Goal: Complete application form

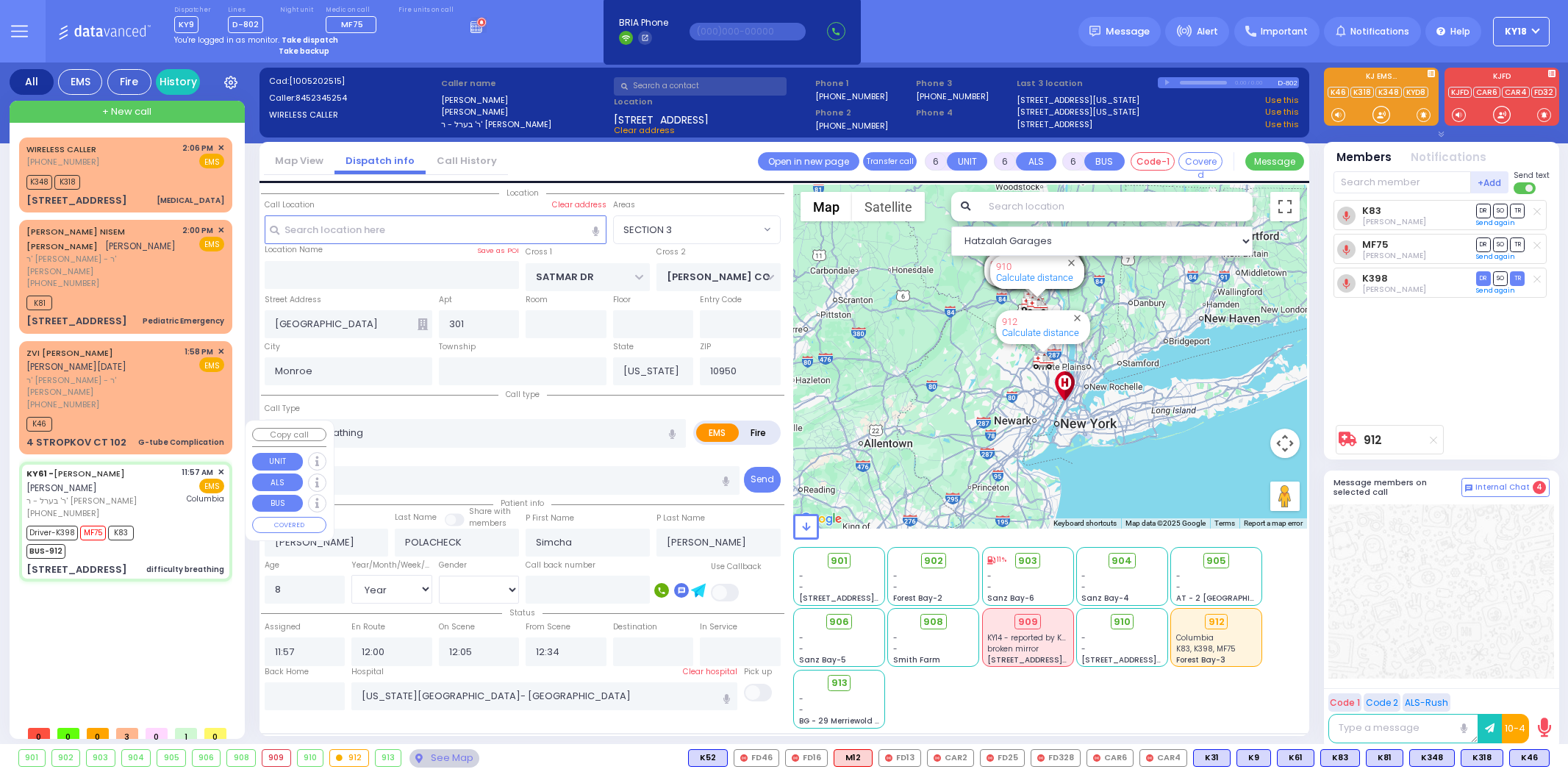
select select "SECTION 3"
select select "Year"
select select "[DEMOGRAPHIC_DATA]"
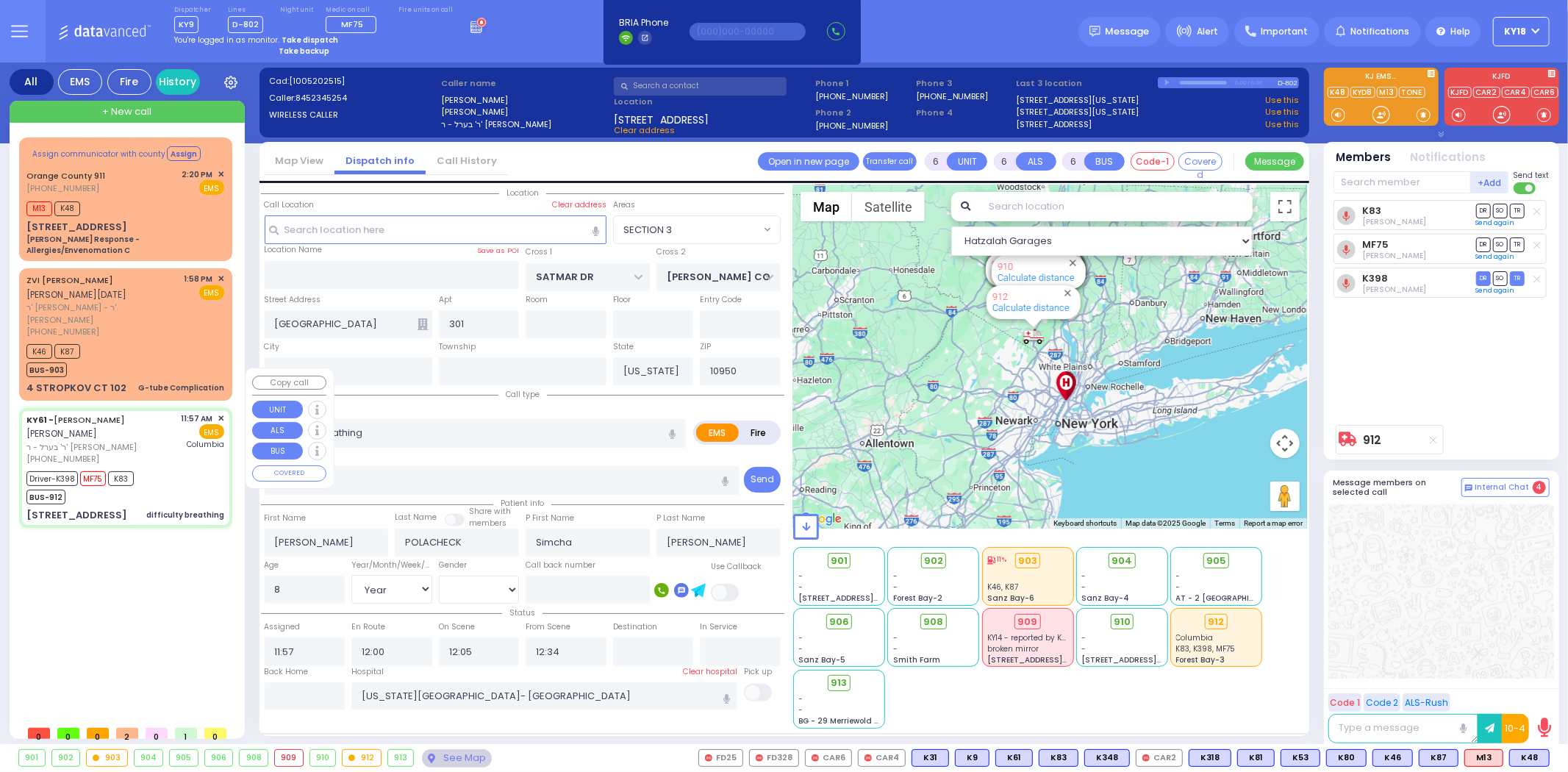
select select
radio input "true"
select select "Year"
select select "[DEMOGRAPHIC_DATA]"
select select "Hatzalah Garages"
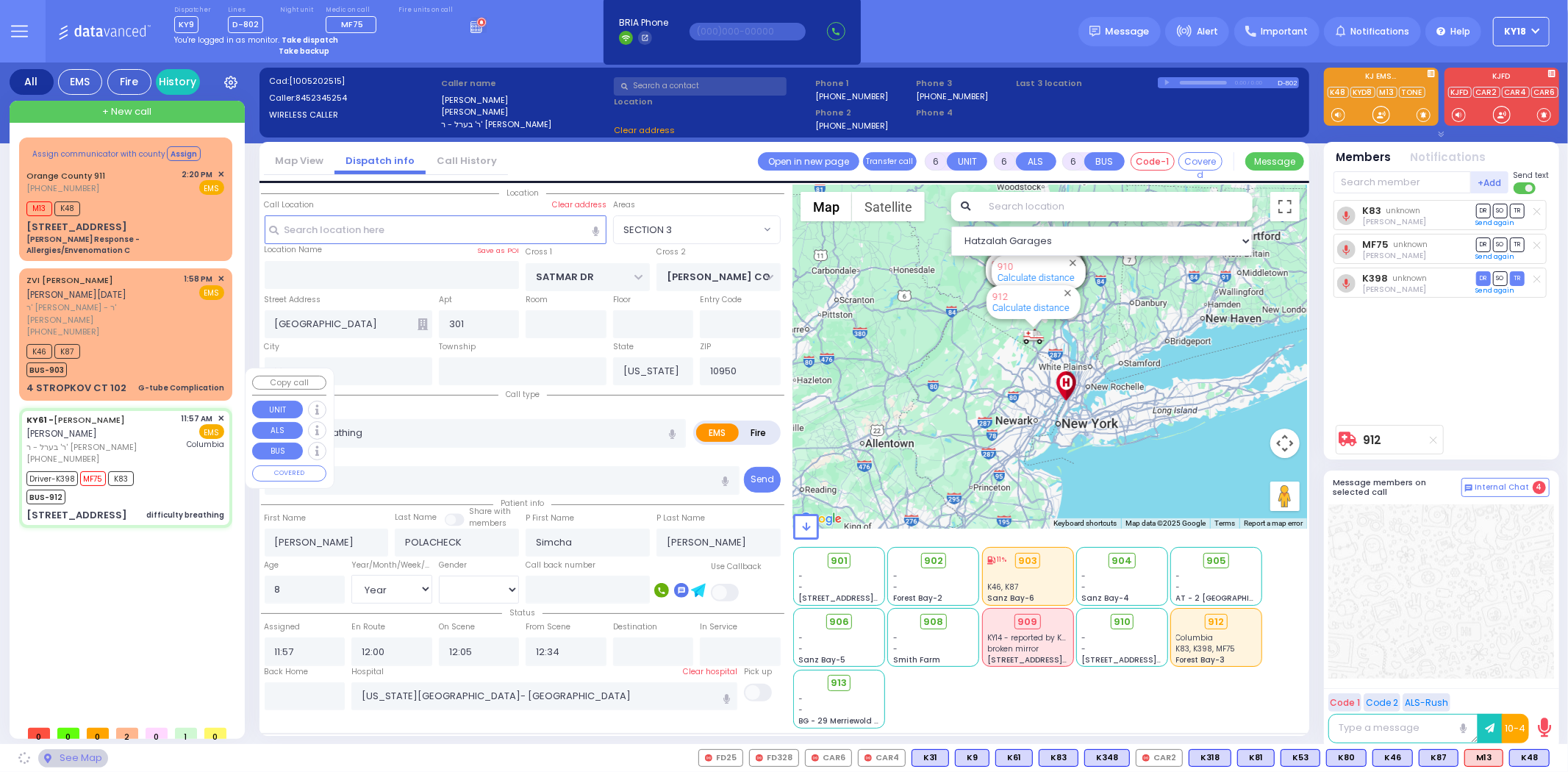
select select "SECTION 3"
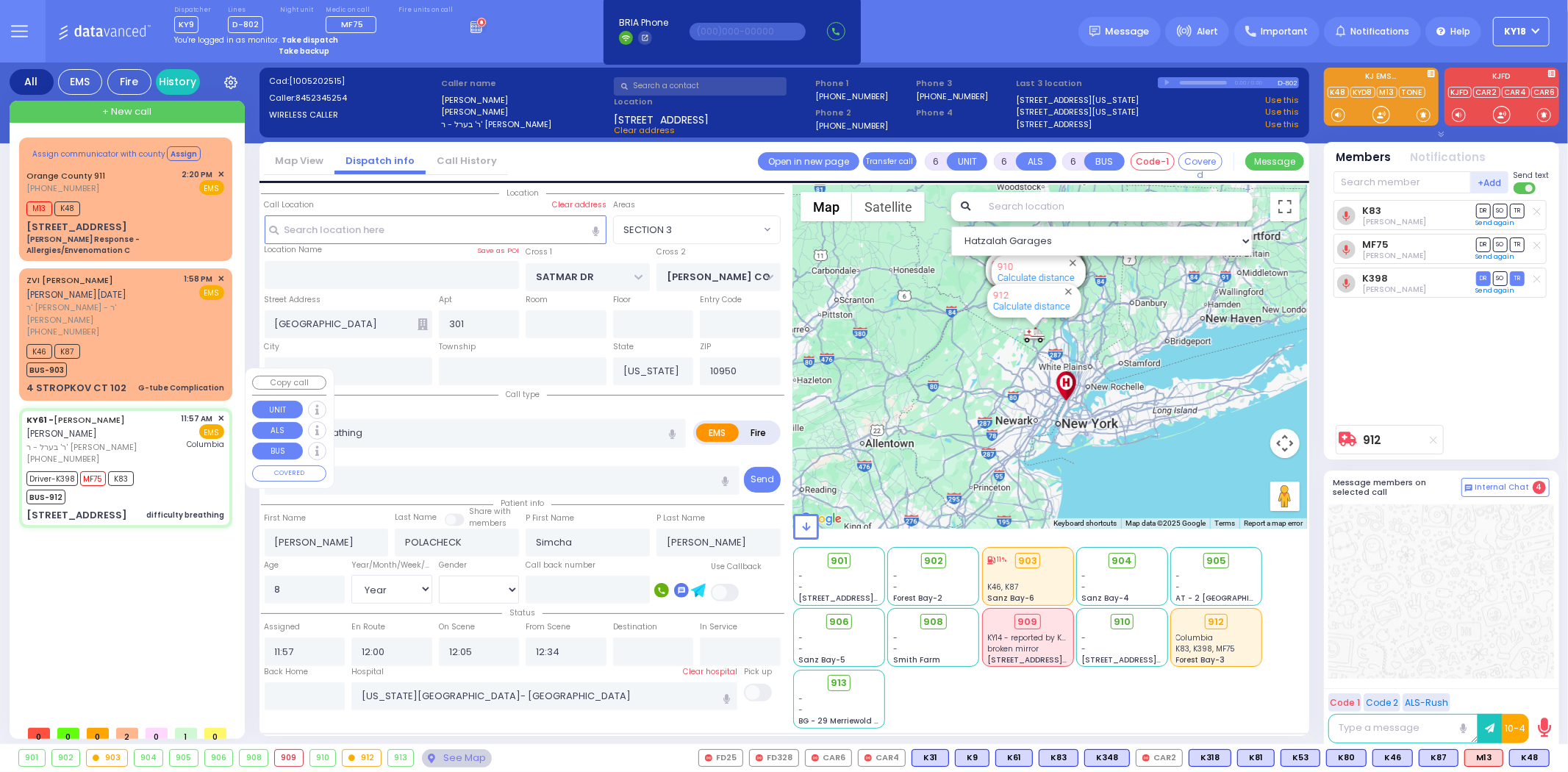
select select
radio input "true"
select select "Year"
select select "[DEMOGRAPHIC_DATA]"
type input "13:50"
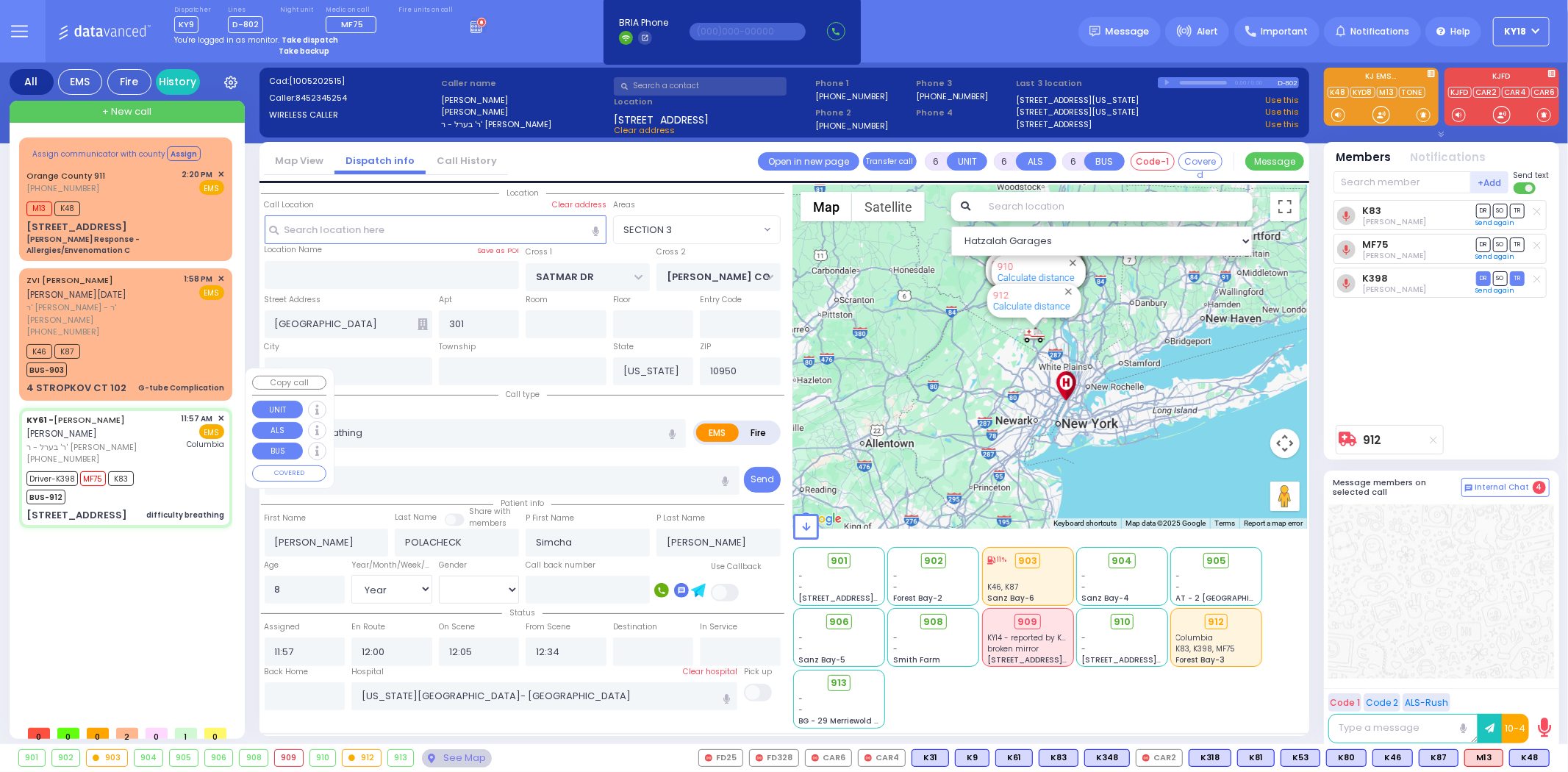
type input "14:21"
select select "Hatzalah Garages"
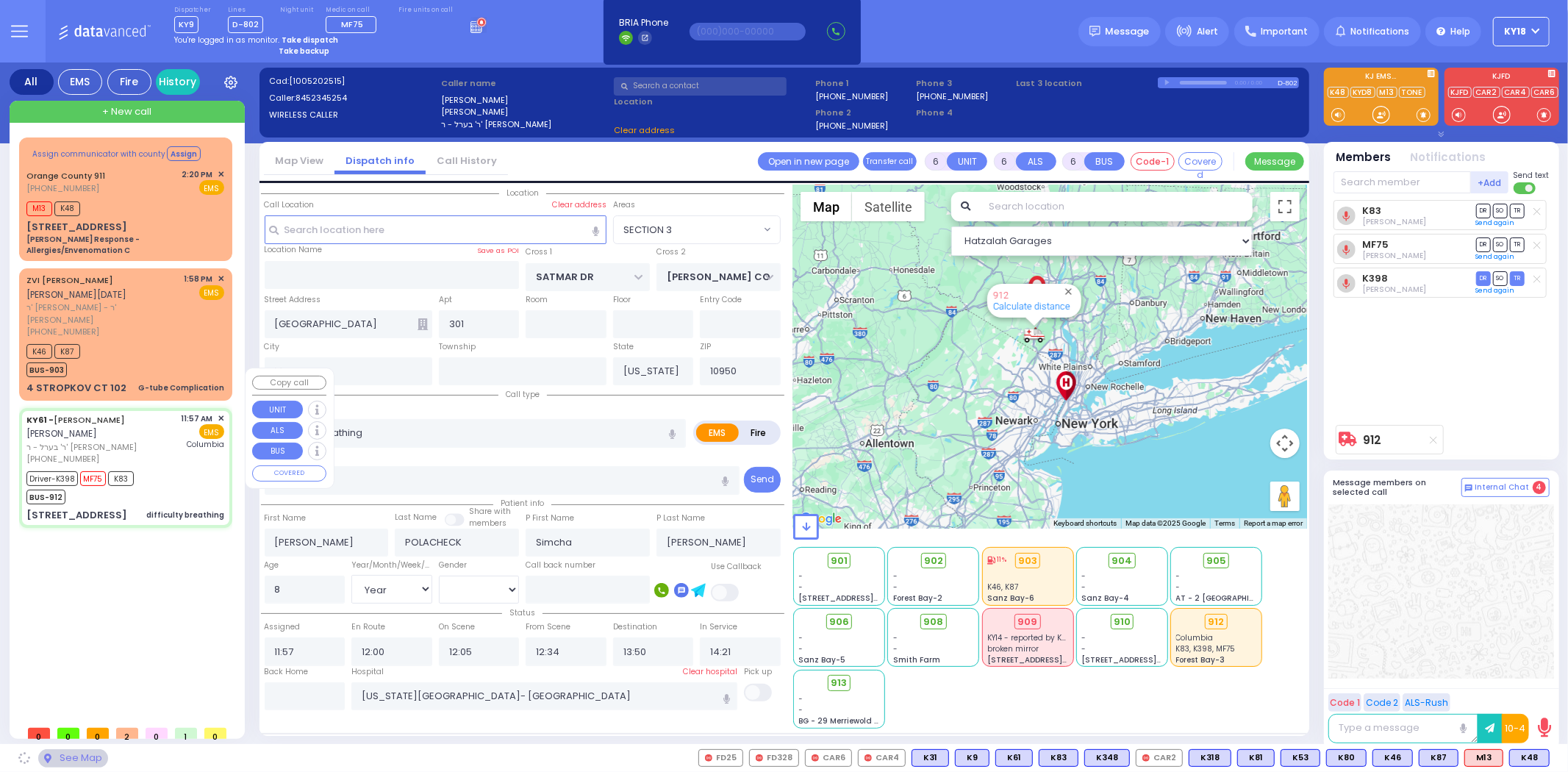
select select "SECTION 3"
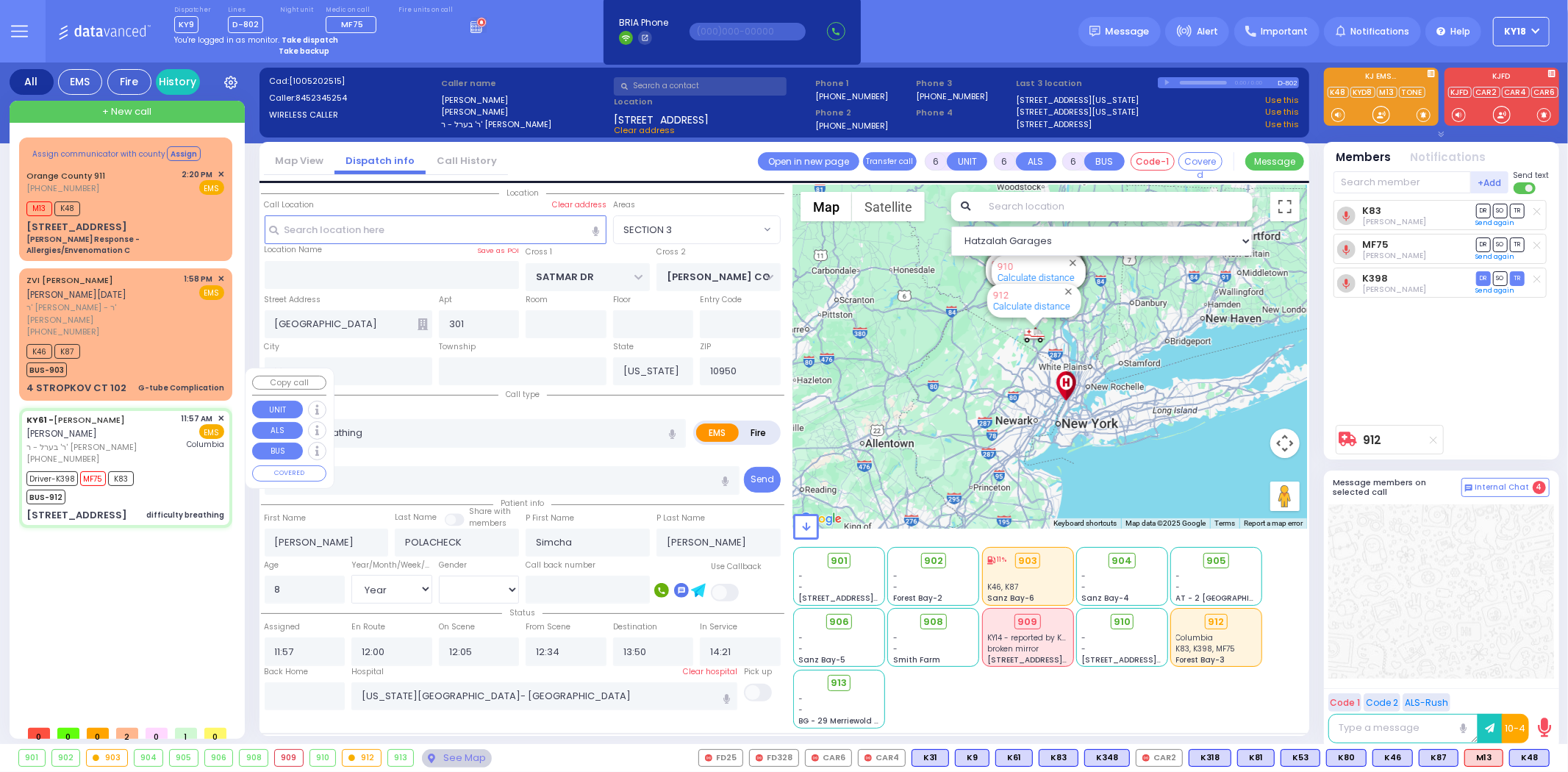
select select
radio input "true"
select select "Year"
select select "[DEMOGRAPHIC_DATA]"
select select "Hatzalah Garages"
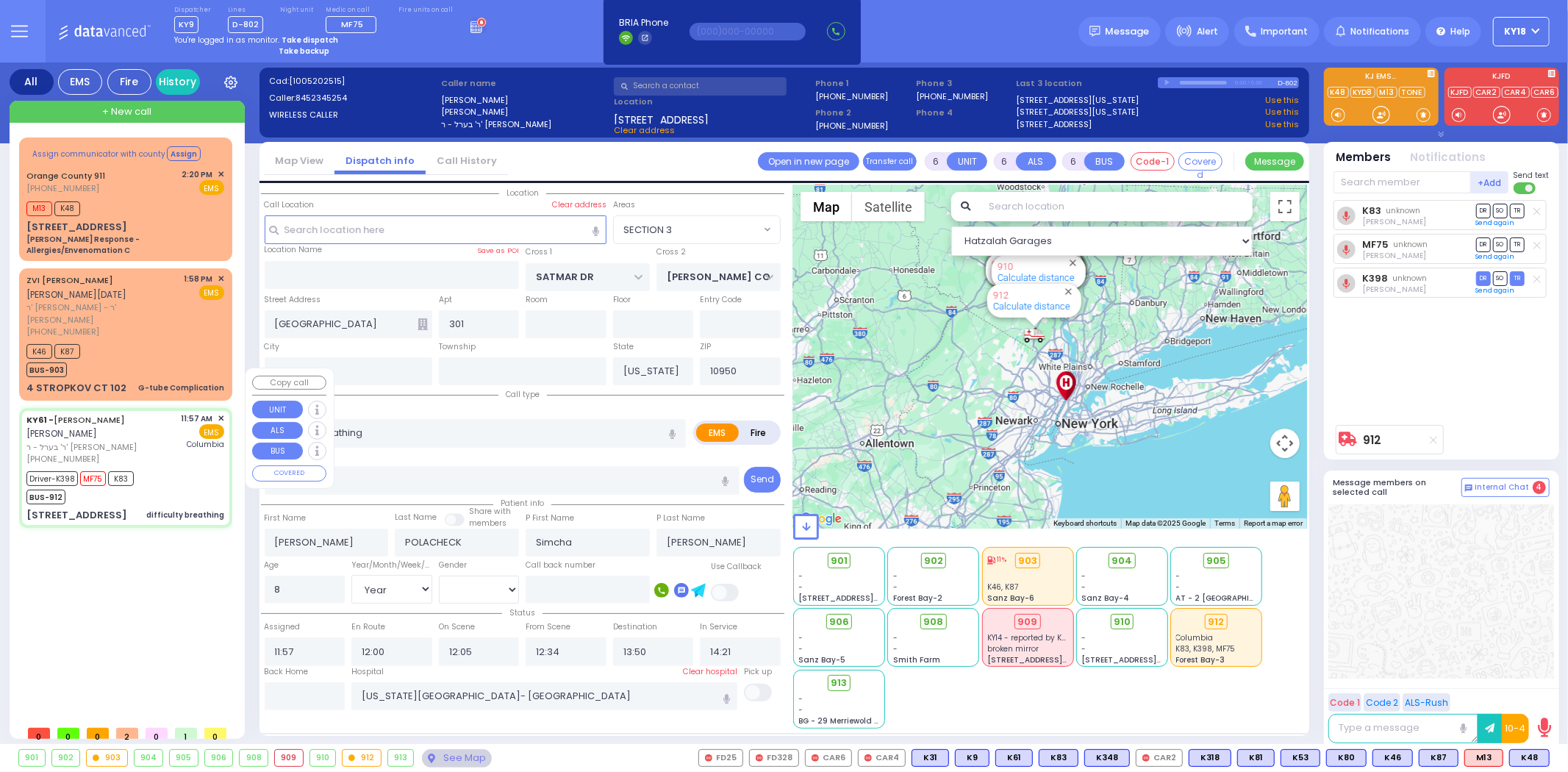
select select "SECTION 3"
select select
radio input "true"
select select "Year"
select select "[DEMOGRAPHIC_DATA]"
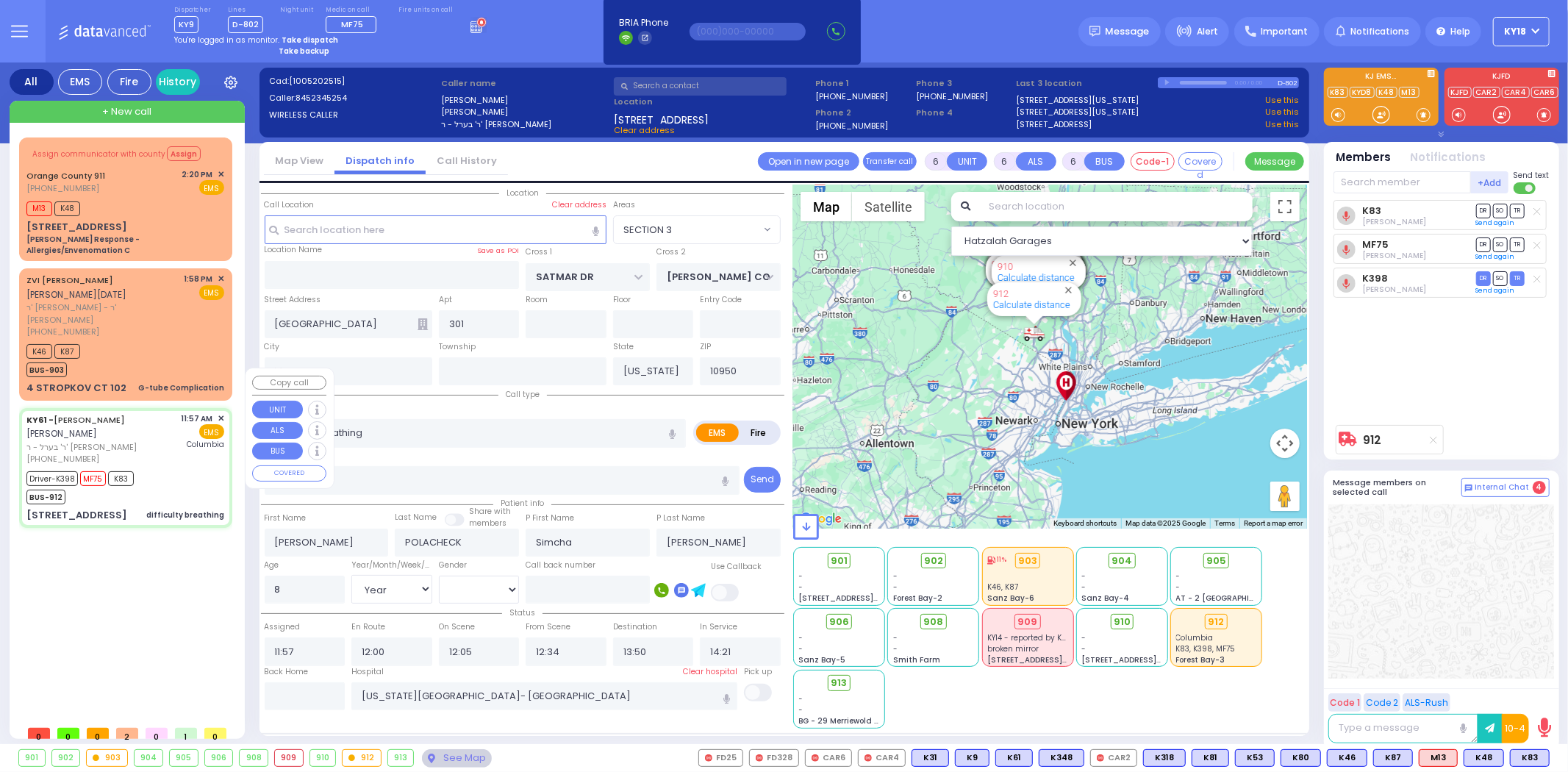
select select "Hatzalah Garages"
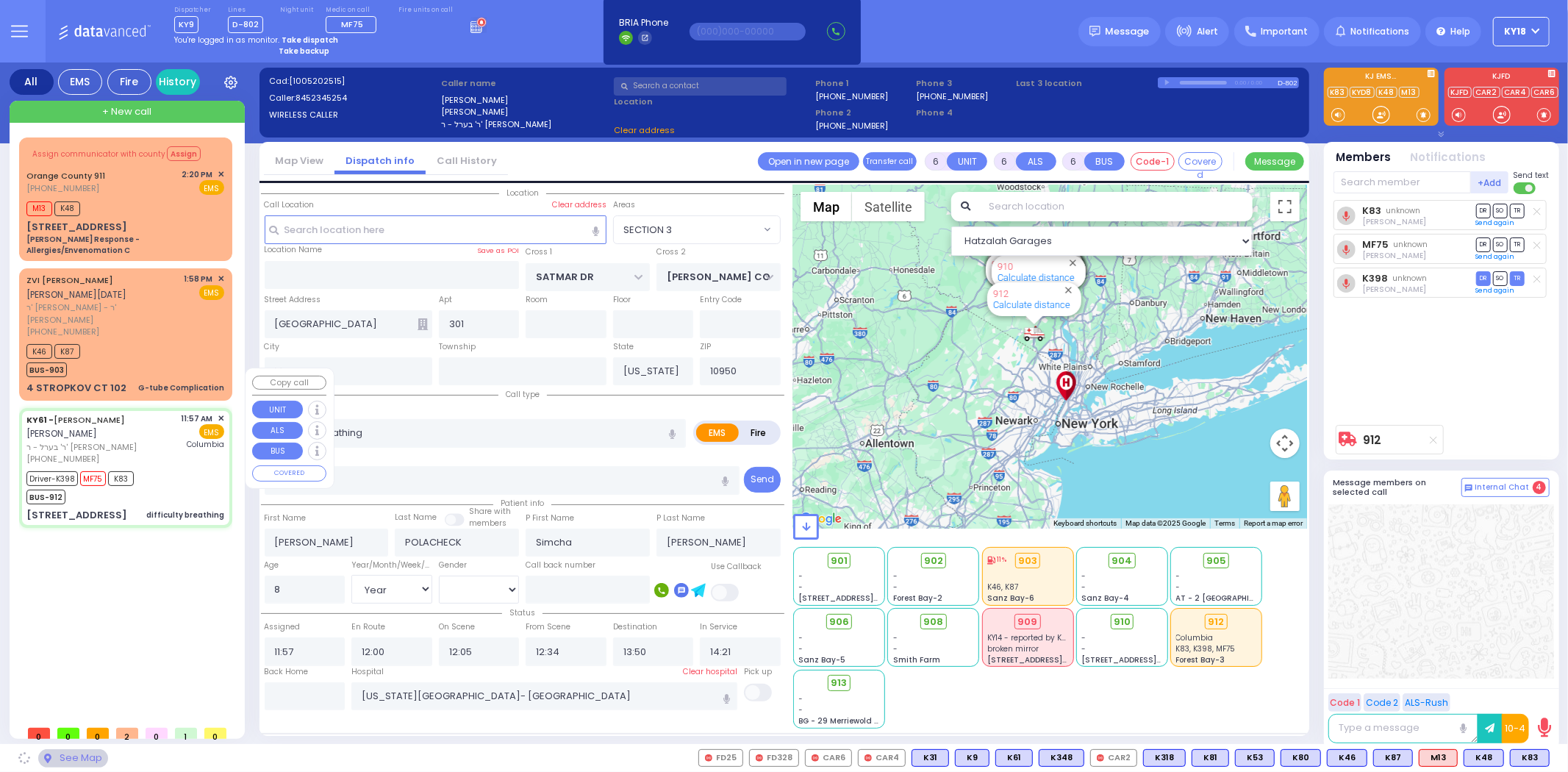
select select "SECTION 3"
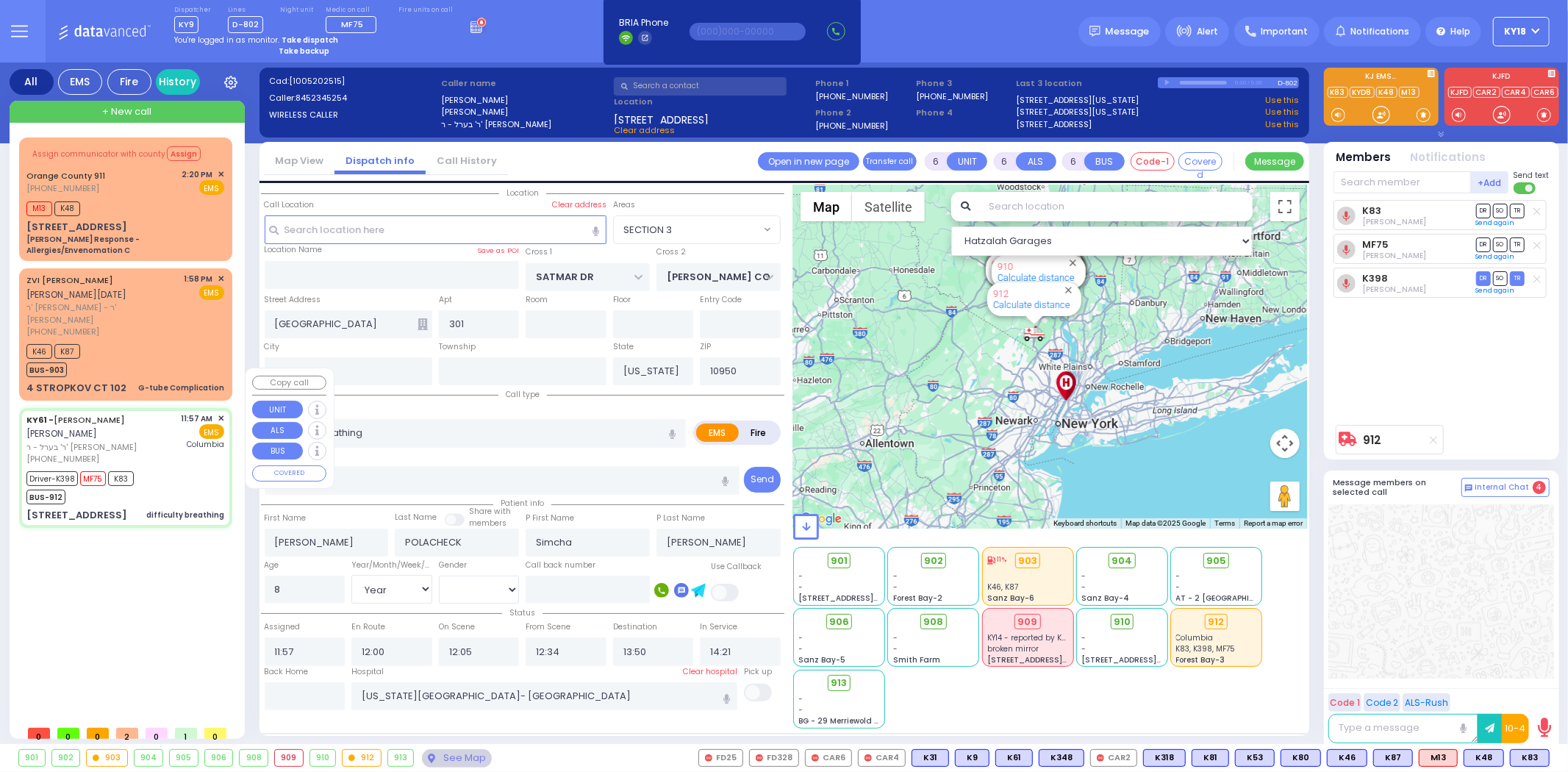
select select
radio input "true"
select select "Year"
select select "[DEMOGRAPHIC_DATA]"
select select "Hatzalah Garages"
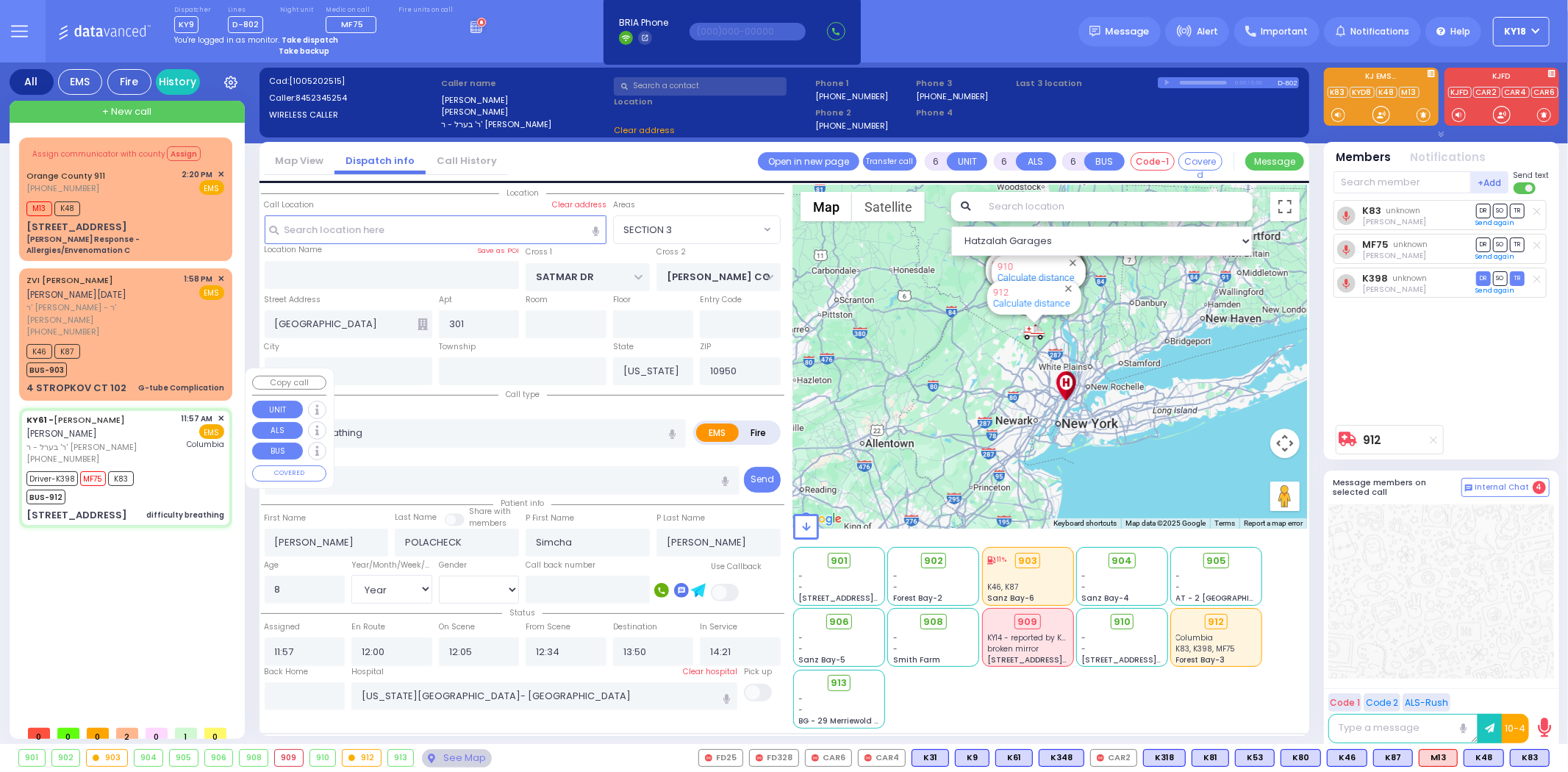
select select "SECTION 3"
select select
radio input "true"
select select "Year"
select select "[DEMOGRAPHIC_DATA]"
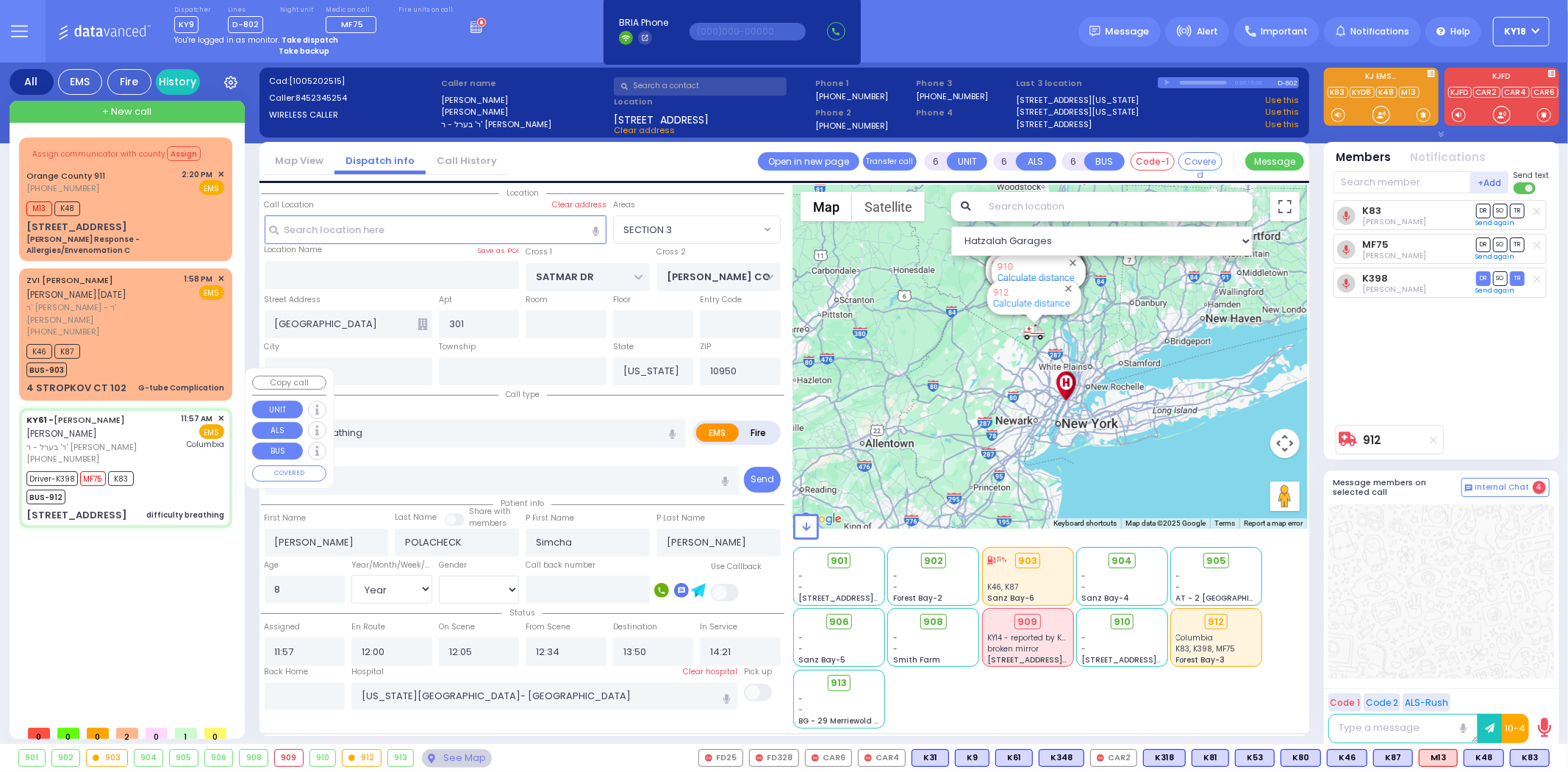
select select "Hatzalah Garages"
select select "SECTION 3"
select select
radio input "true"
select select "Year"
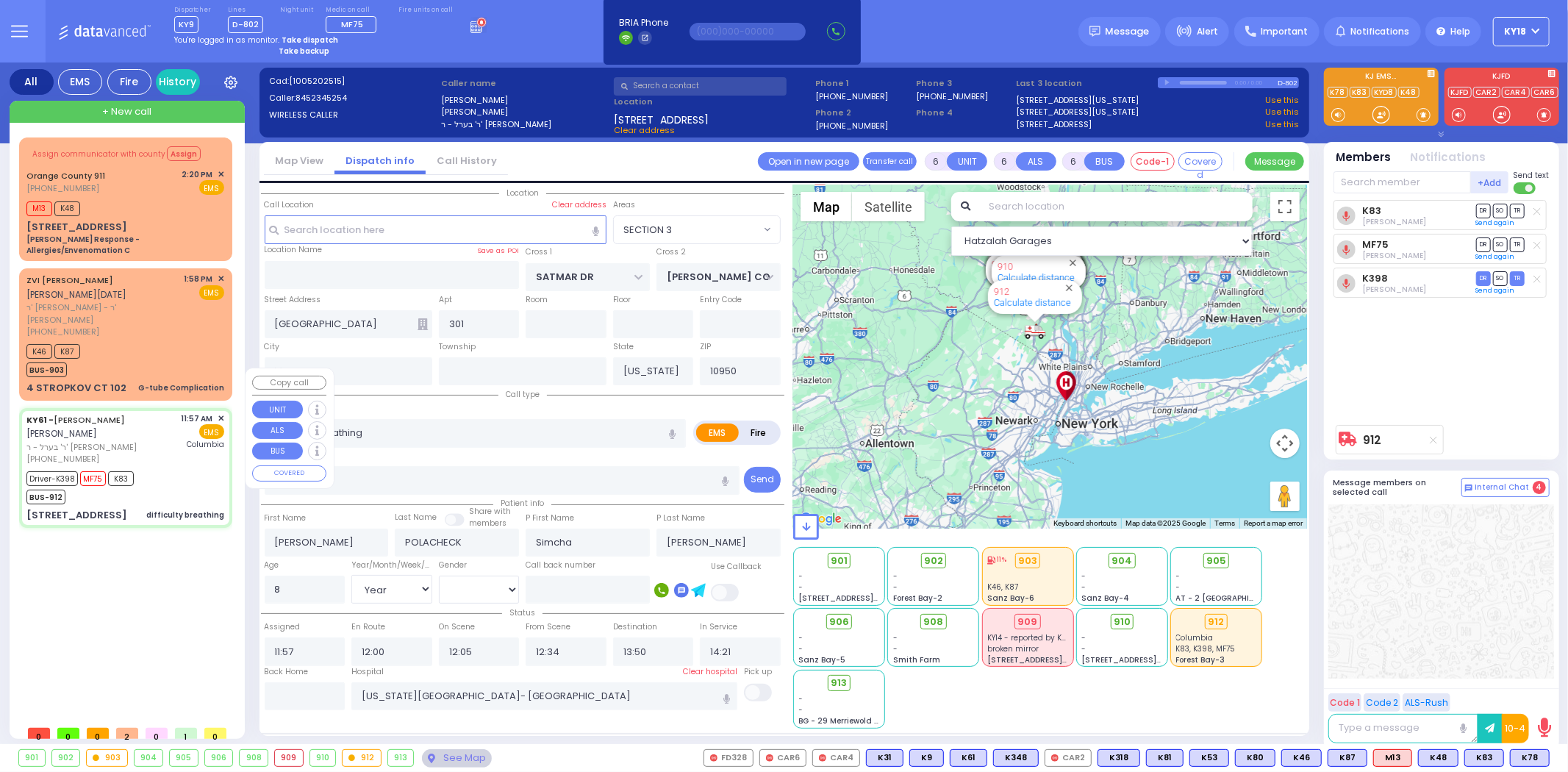
select select "[DEMOGRAPHIC_DATA]"
select select "Hatzalah Garages"
select select "SECTION 3"
select select
radio input "true"
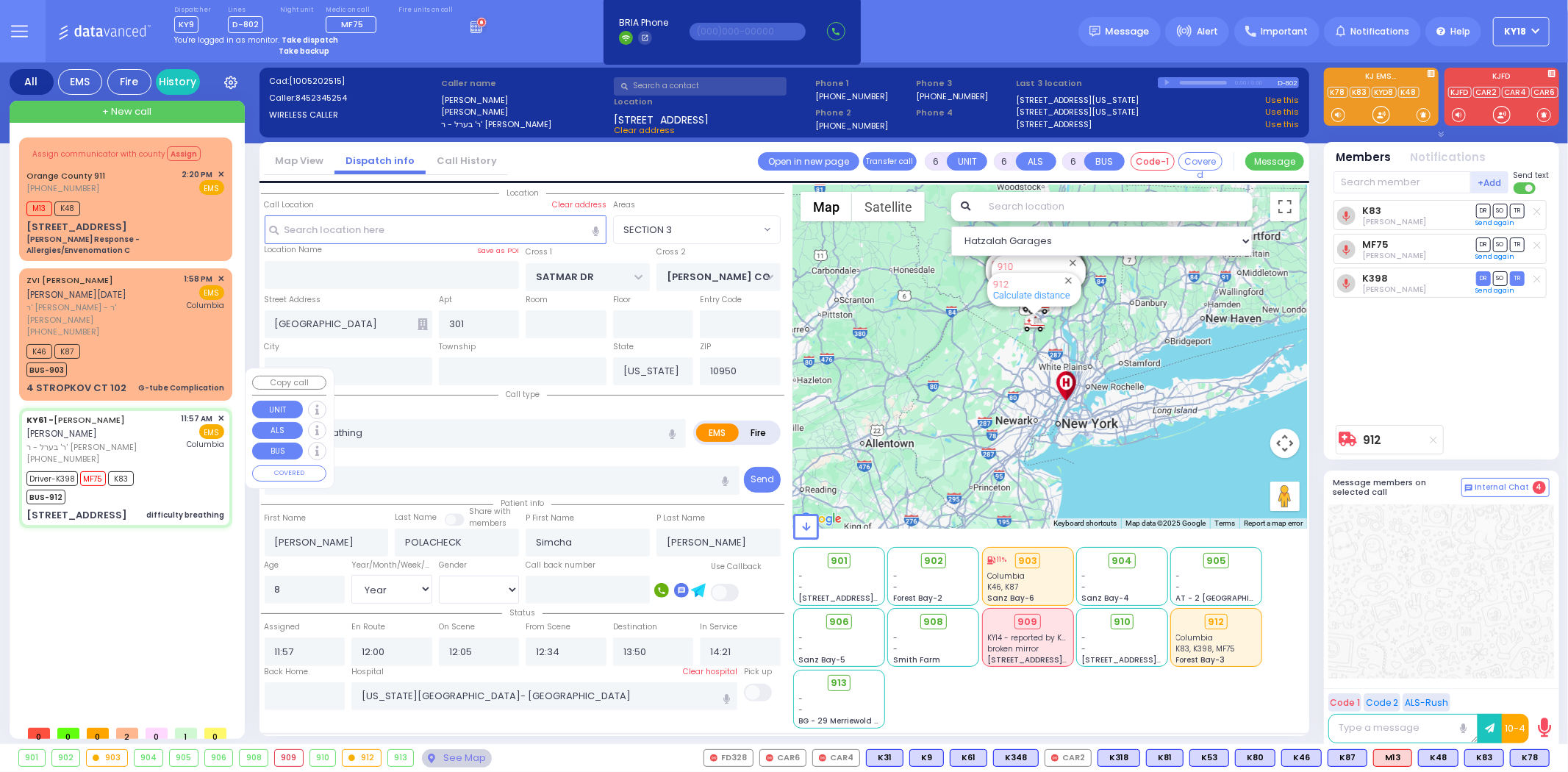
select select "Year"
select select "[DEMOGRAPHIC_DATA]"
select select "Hatzalah Garages"
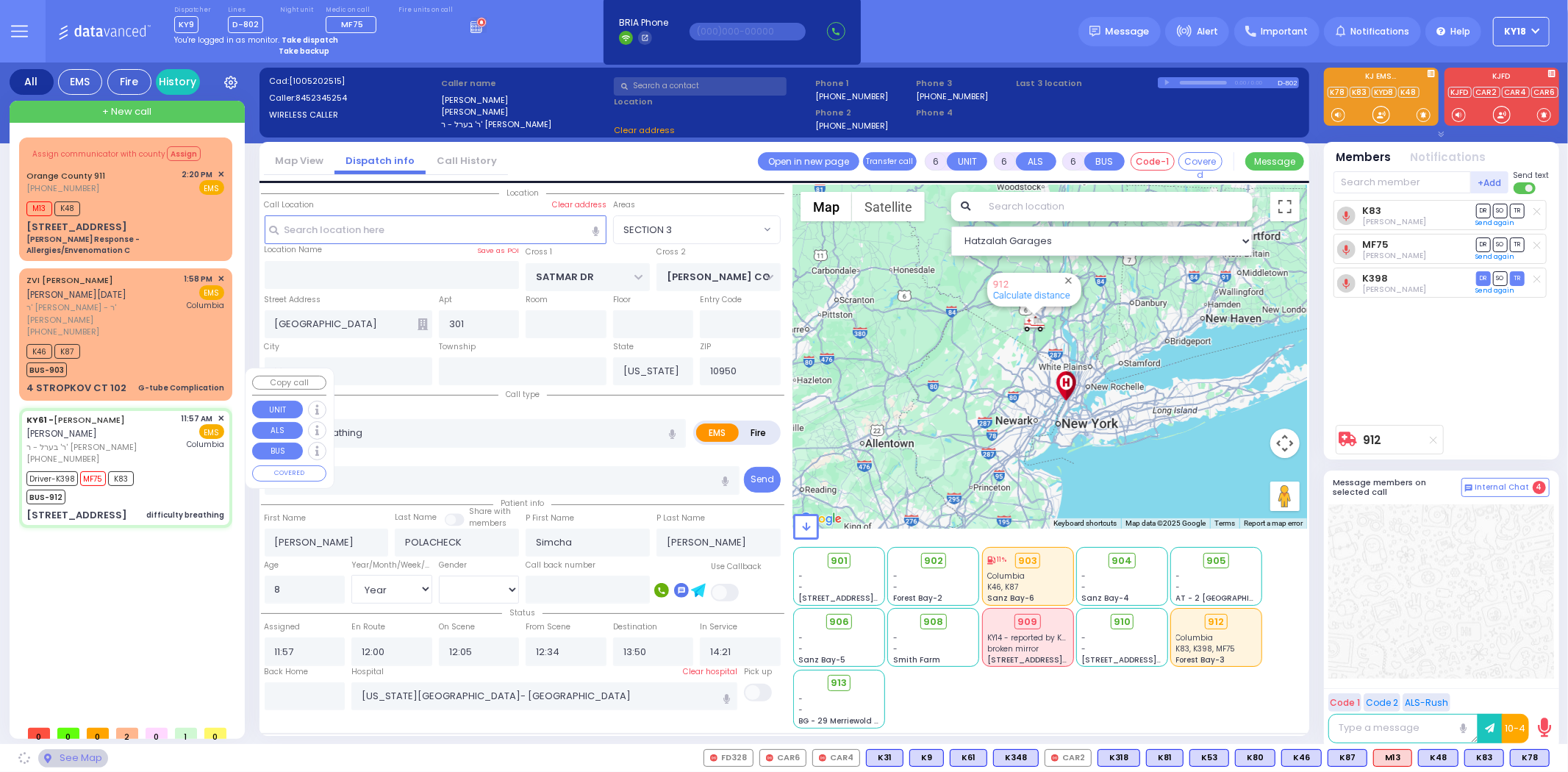
select select "SECTION 3"
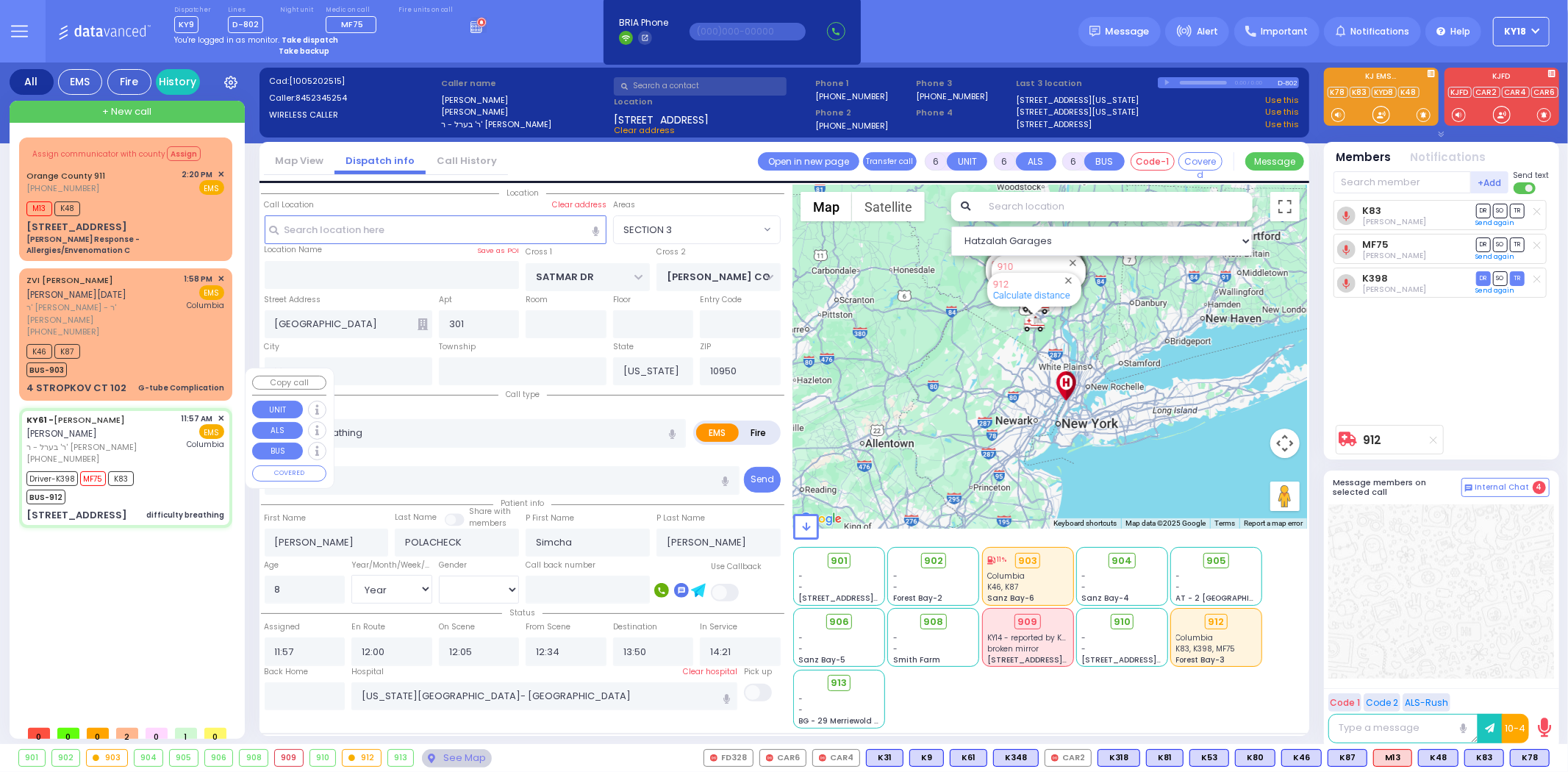
select select
radio input "true"
select select "Year"
select select "[DEMOGRAPHIC_DATA]"
select select "Hatzalah Garages"
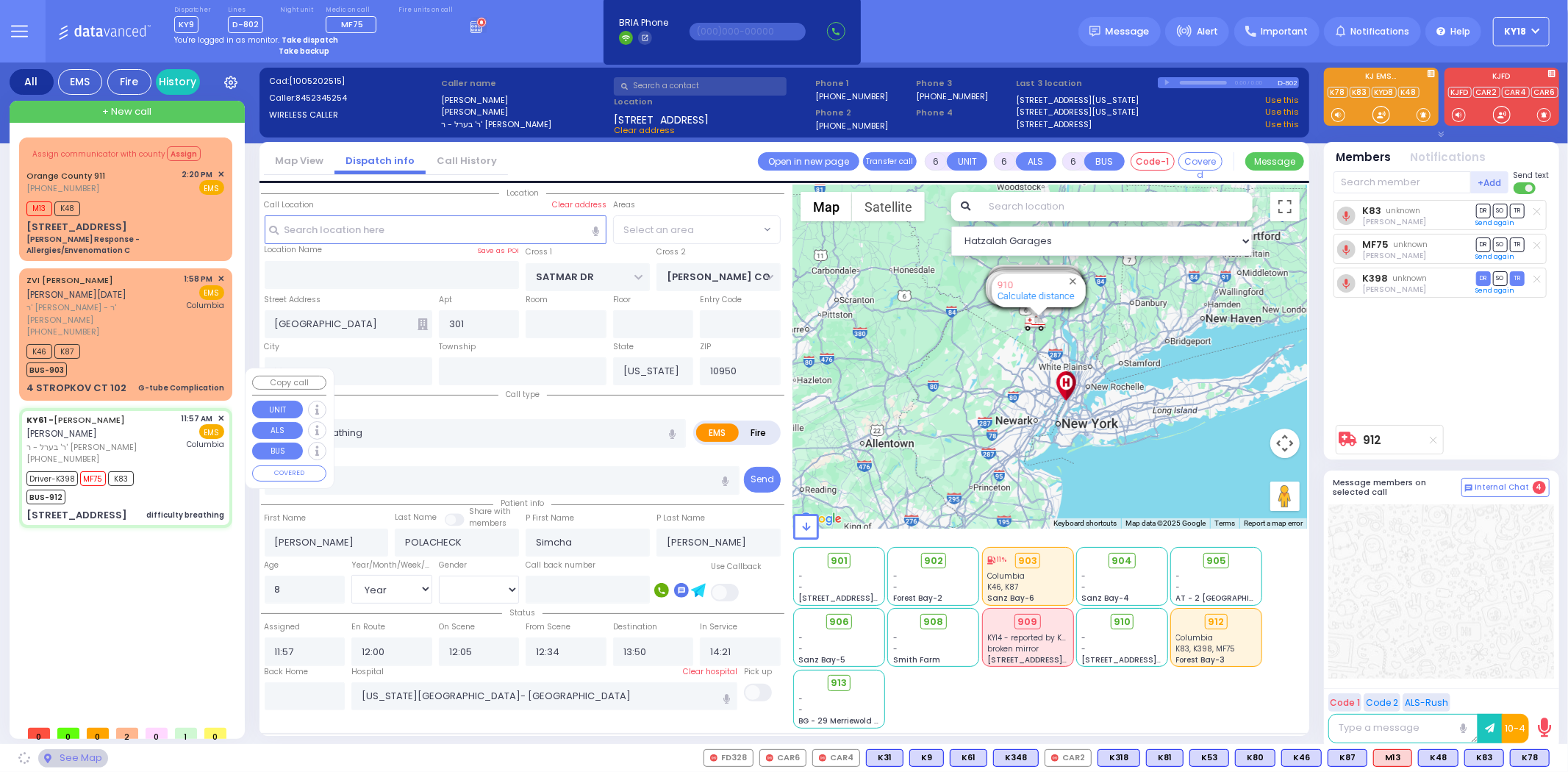
select select "SECTION 3"
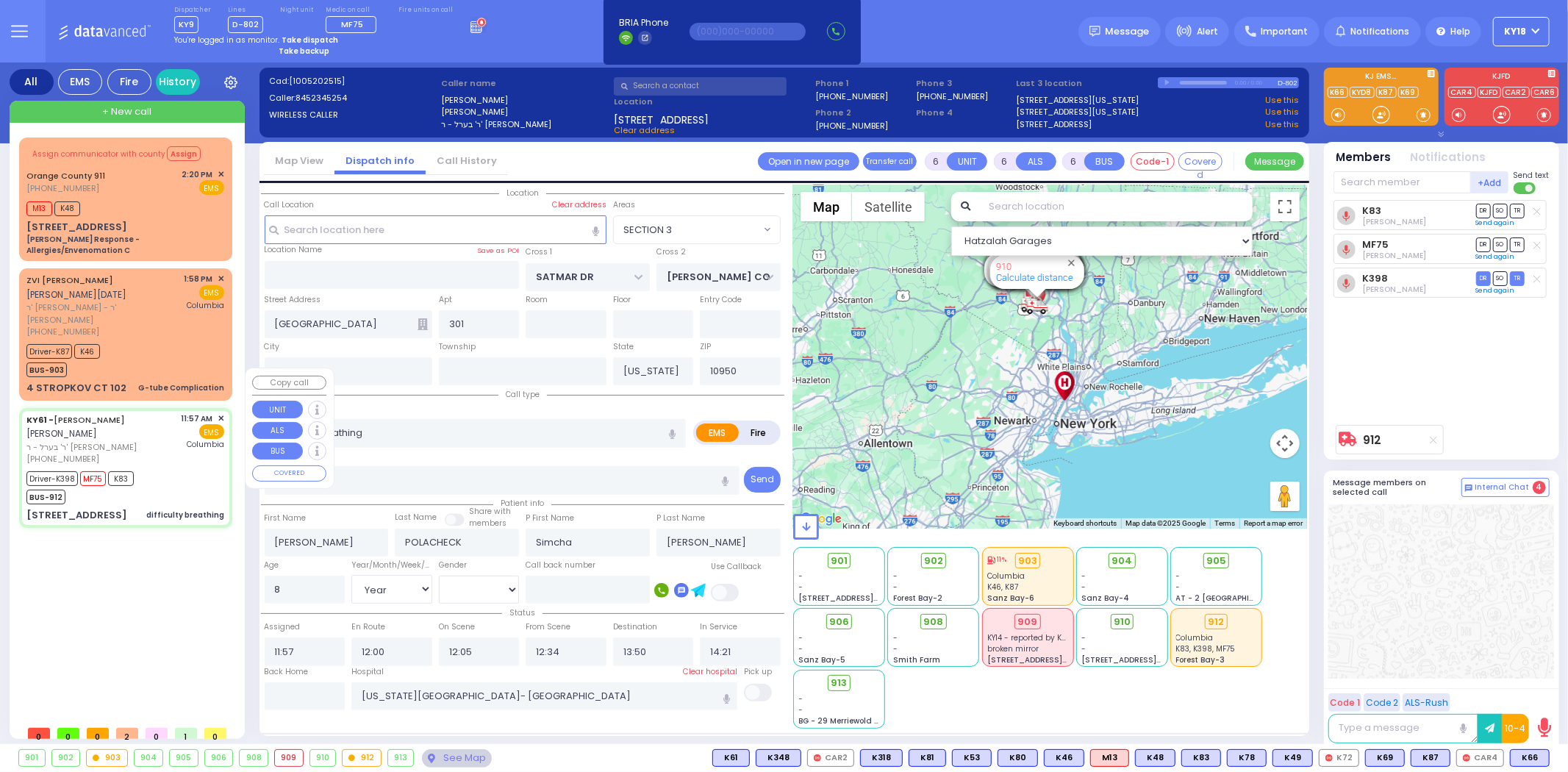
select select
radio input "true"
select select "Year"
select select "[DEMOGRAPHIC_DATA]"
select select "Hatzalah Garages"
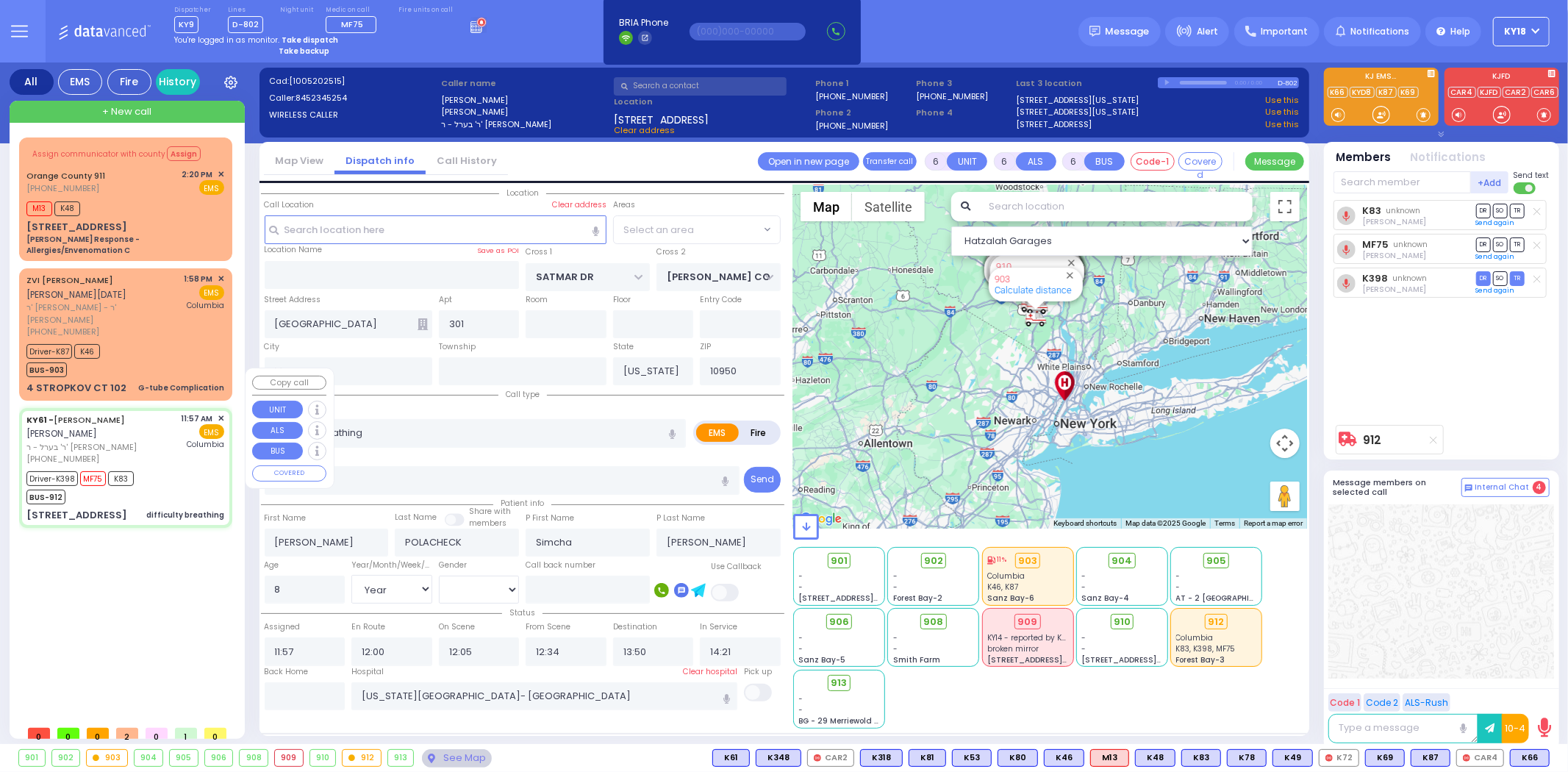
select select "SECTION 3"
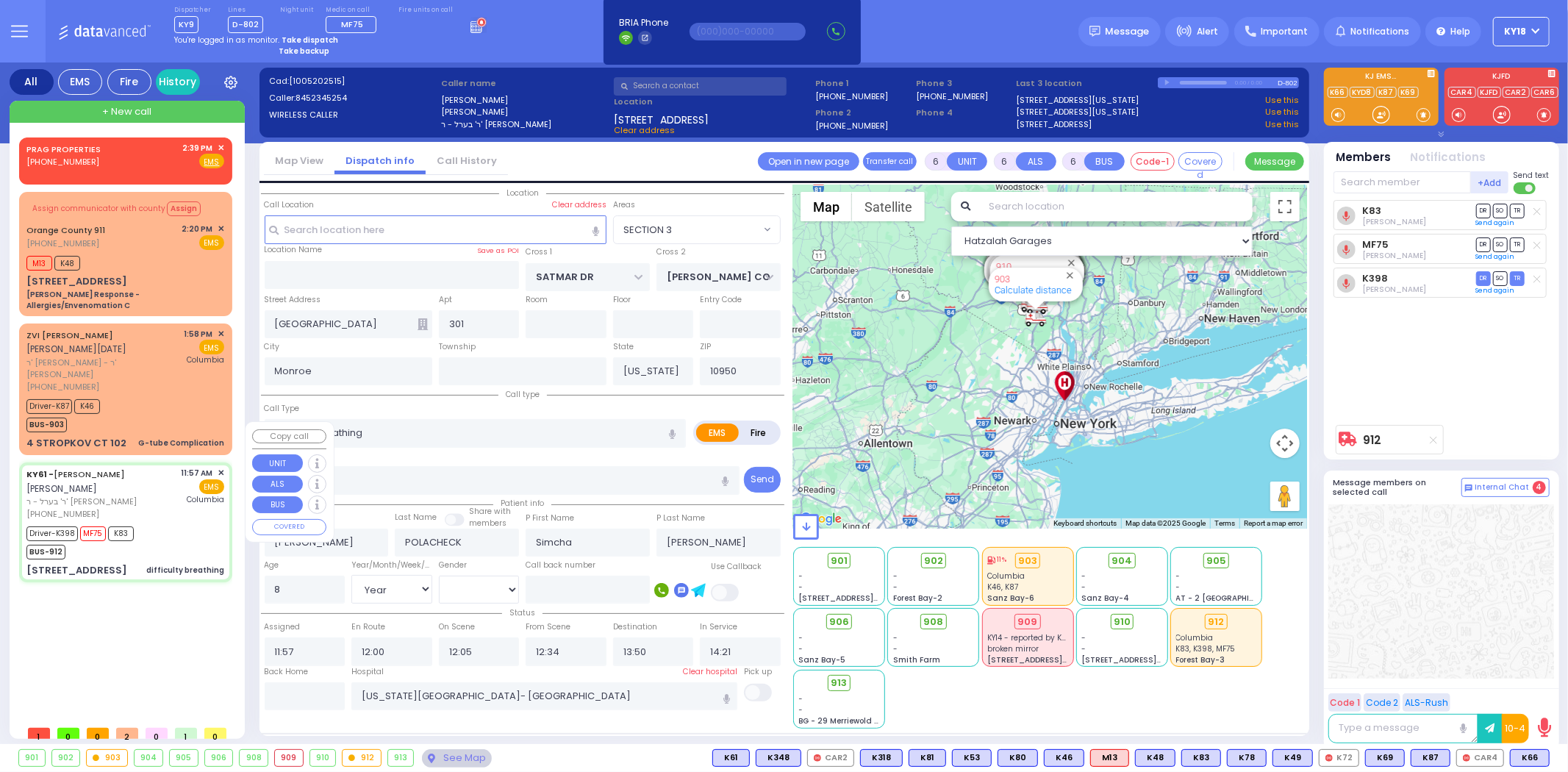
select select
radio input "true"
select select "Year"
select select "[DEMOGRAPHIC_DATA]"
select select "Hatzalah Garages"
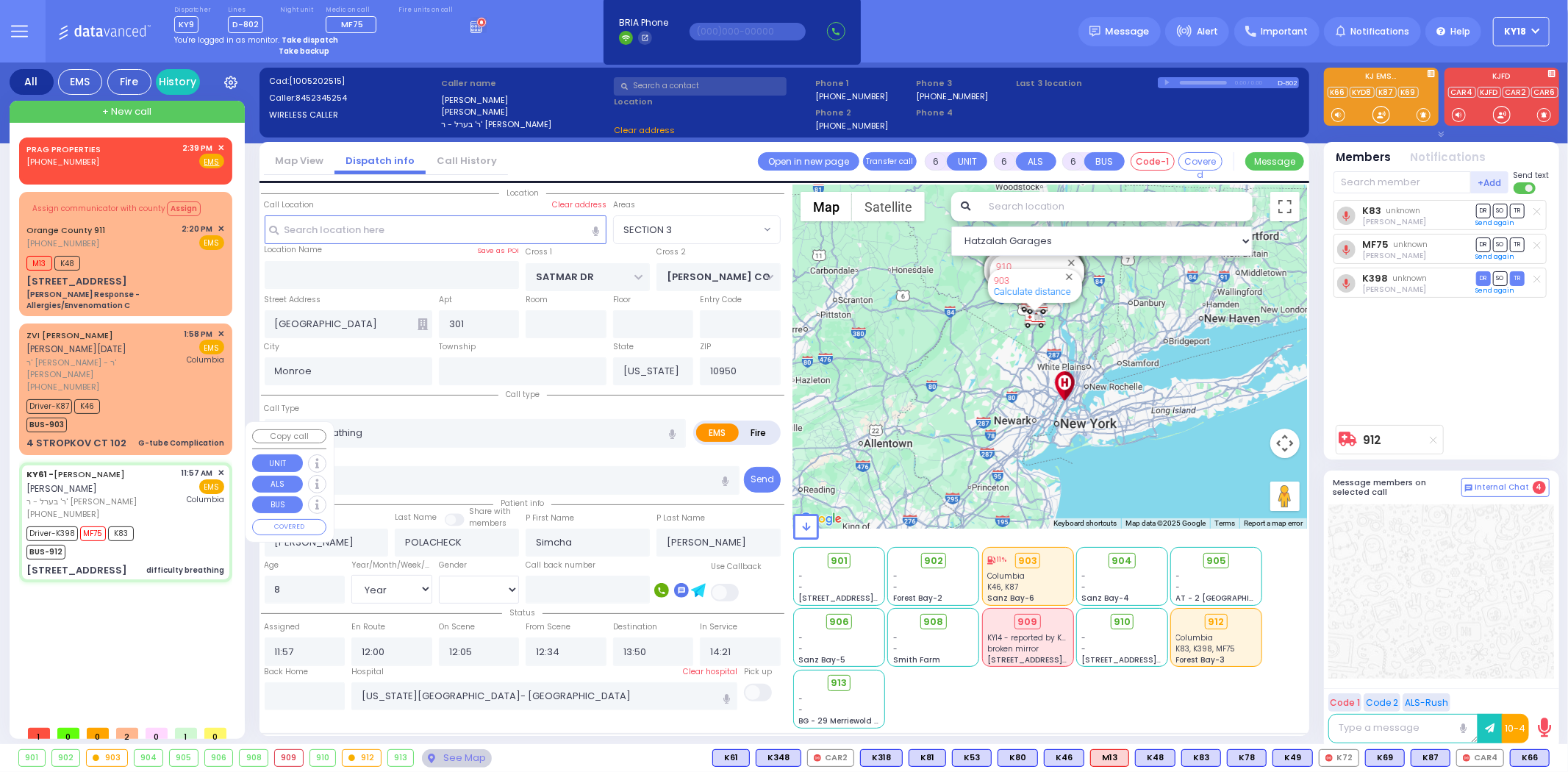
select select "SECTION 3"
select select
radio input "true"
select select "Year"
select select "[DEMOGRAPHIC_DATA]"
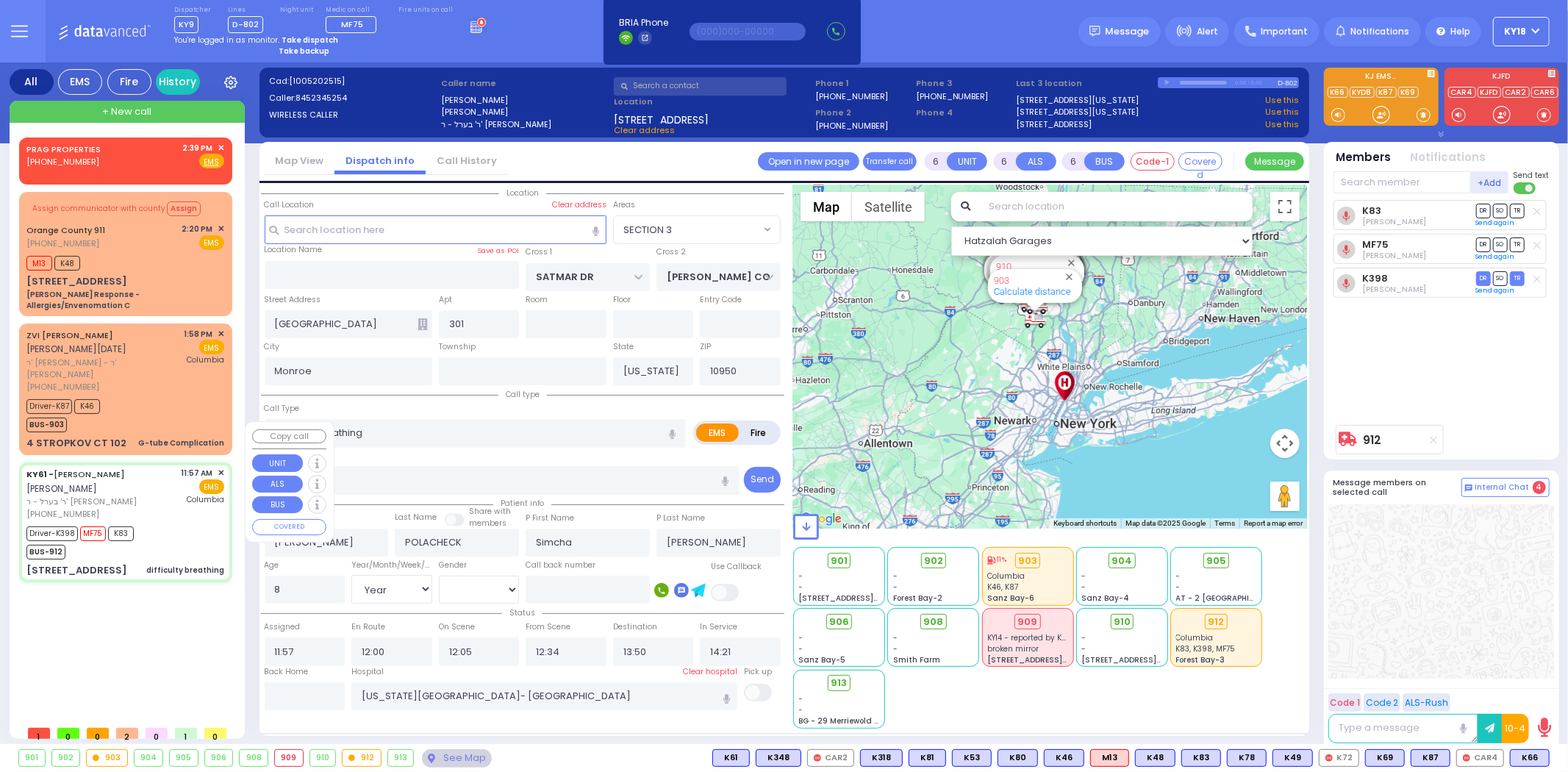
select select "Hatzalah Garages"
select select "SECTION 3"
